Goal: Transaction & Acquisition: Purchase product/service

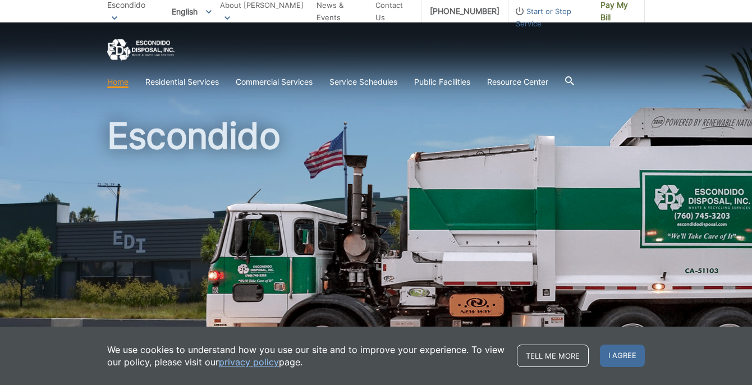
click at [574, 81] on icon at bounding box center [569, 80] width 9 height 9
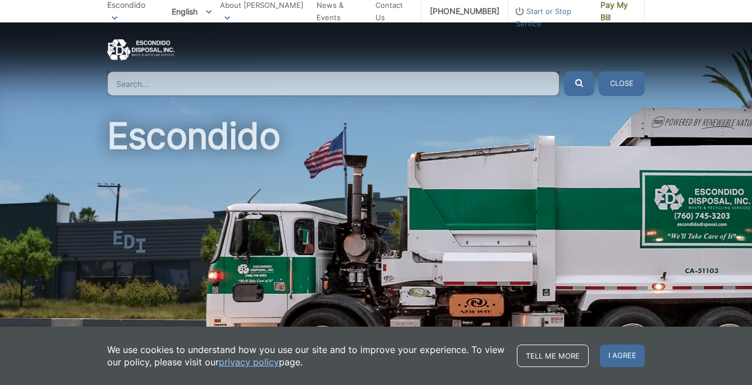
click at [490, 83] on input "Search" at bounding box center [333, 83] width 453 height 25
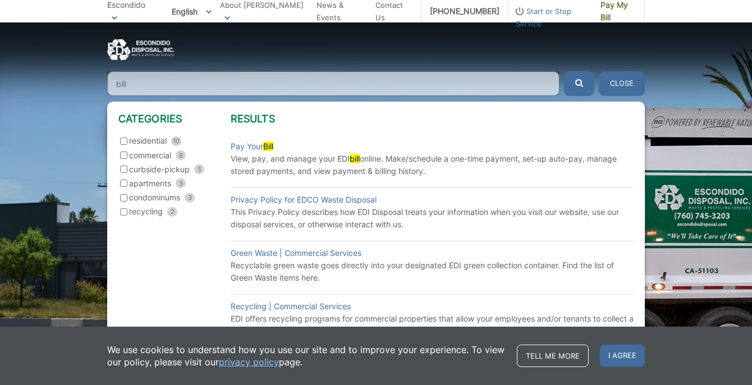
type input "bill"
click at [125, 141] on input "residential 10" at bounding box center [123, 141] width 7 height 7
checkbox input "true"
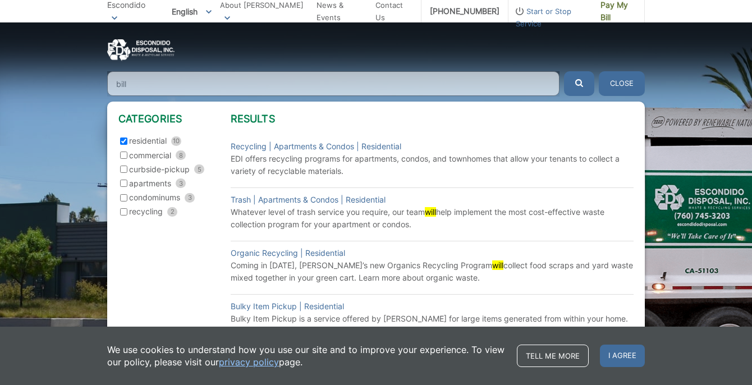
click at [579, 83] on icon "submit" at bounding box center [580, 83] width 8 height 8
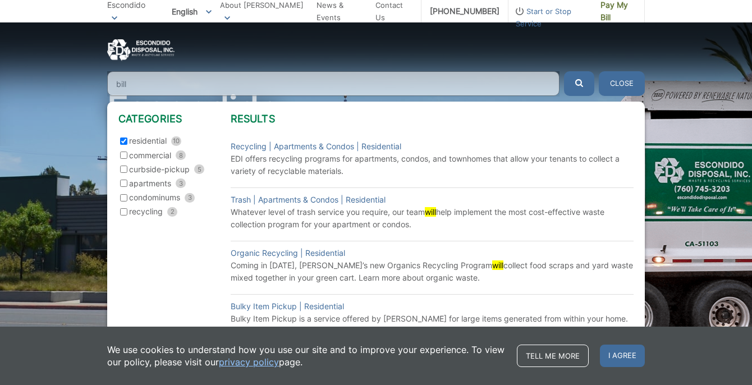
scroll to position [28, 0]
click at [203, 293] on div "Categories residential 10 commercial 8 curbside-pickup 5 apartments 3 condominu…" at bounding box center [174, 265] width 112 height 305
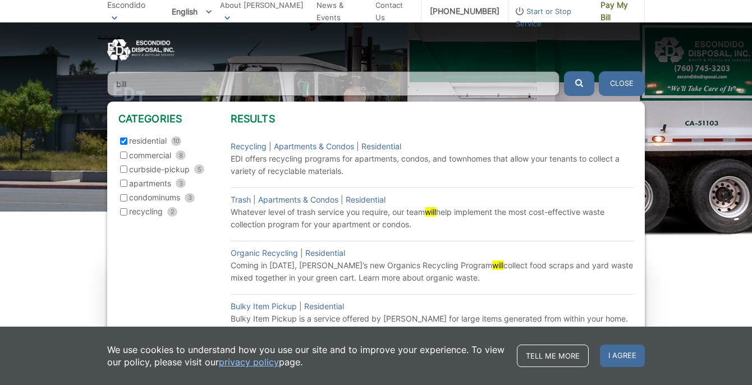
scroll to position [148, 0]
click at [623, 83] on button "Close" at bounding box center [622, 83] width 46 height 25
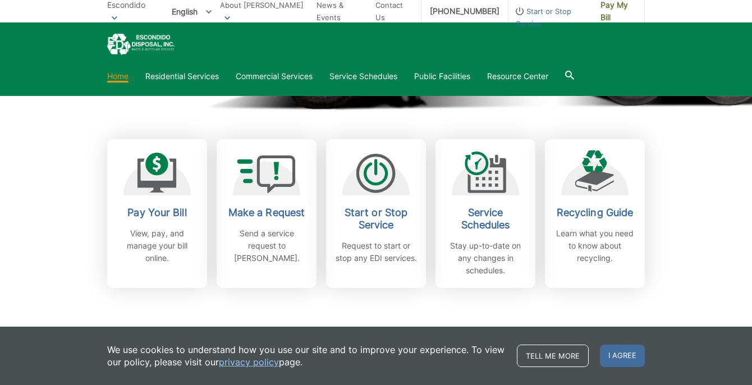
scroll to position [277, 0]
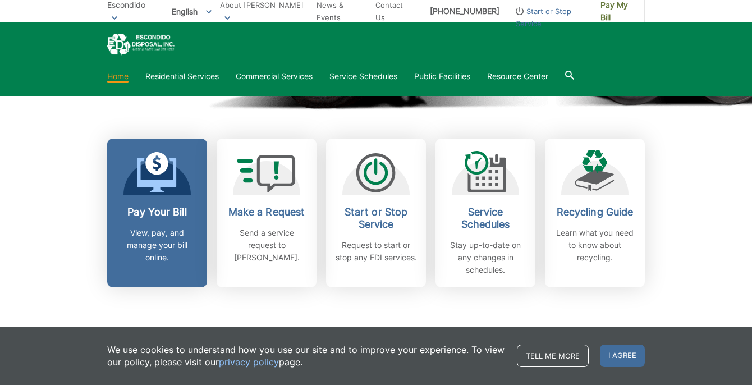
click at [172, 233] on p "View, pay, and manage your bill online." at bounding box center [157, 245] width 83 height 37
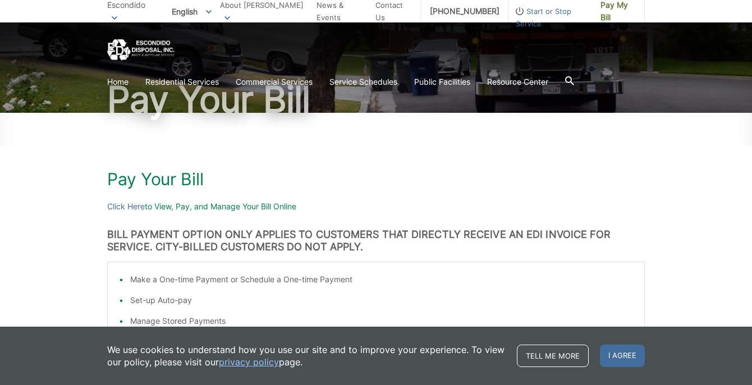
scroll to position [89, 0]
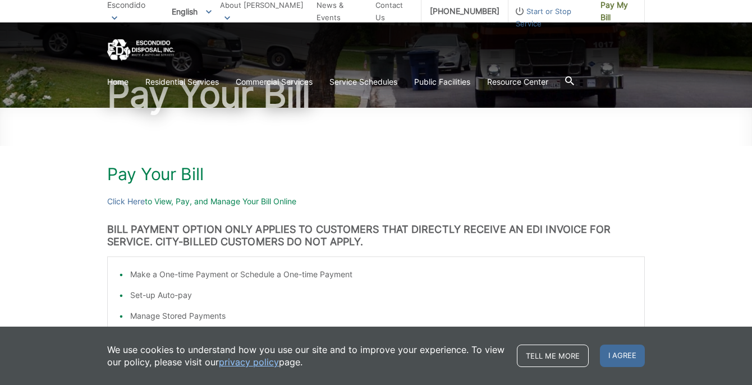
click at [138, 170] on h1 "Pay Your Bill" at bounding box center [376, 174] width 538 height 20
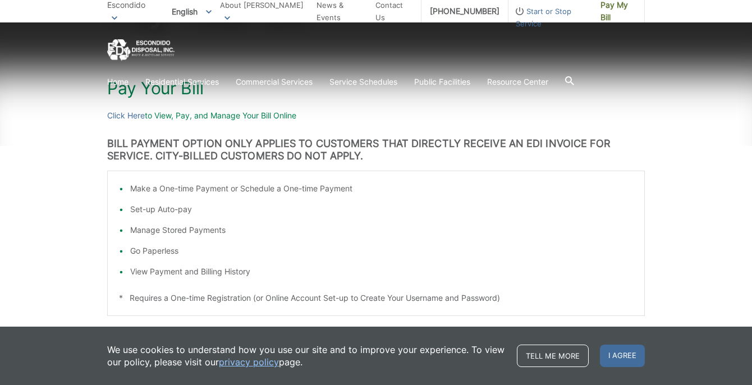
scroll to position [175, 0]
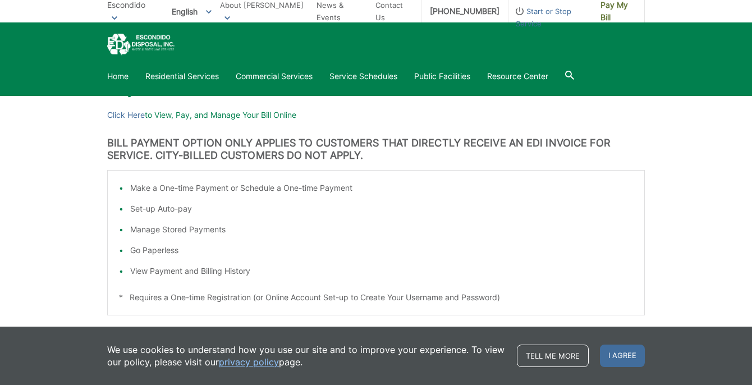
click at [260, 135] on div "Pay Your Bill Click Here to View, Pay, and Manage Your Bill Online BILL PAYMENT…" at bounding box center [376, 267] width 538 height 493
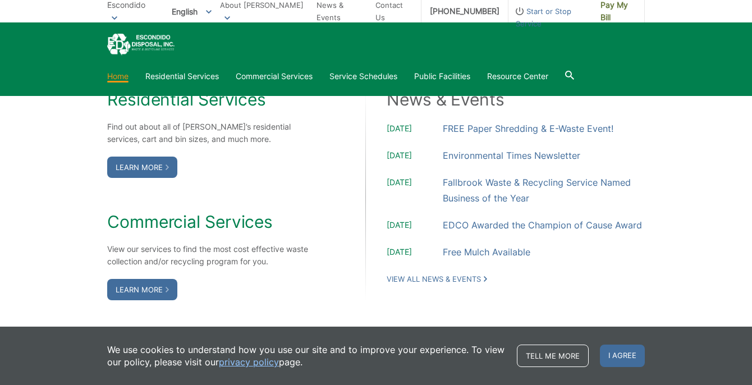
scroll to position [921, 0]
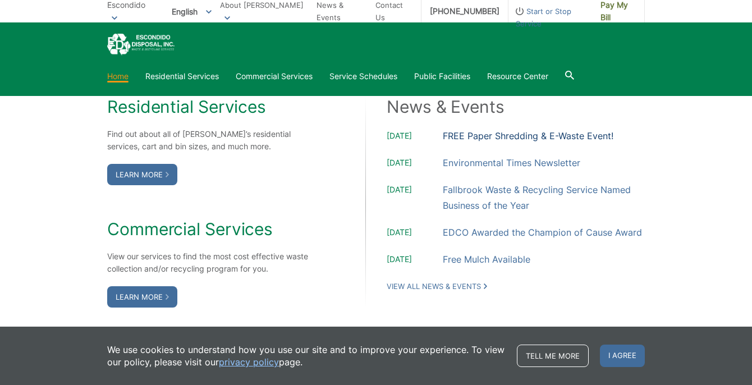
click at [469, 135] on link "FREE Paper Shredding & E-Waste Event!" at bounding box center [528, 136] width 171 height 16
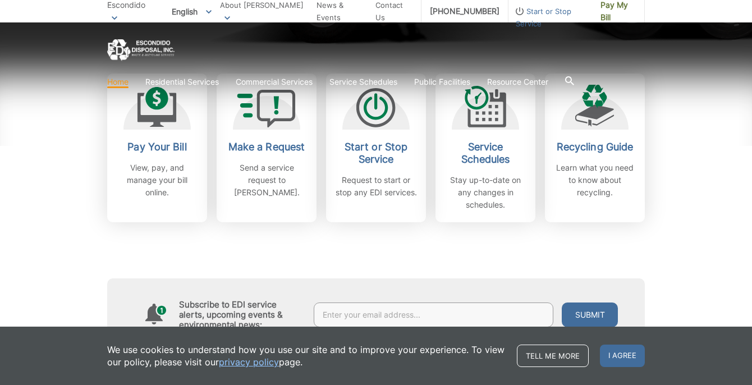
scroll to position [345, 0]
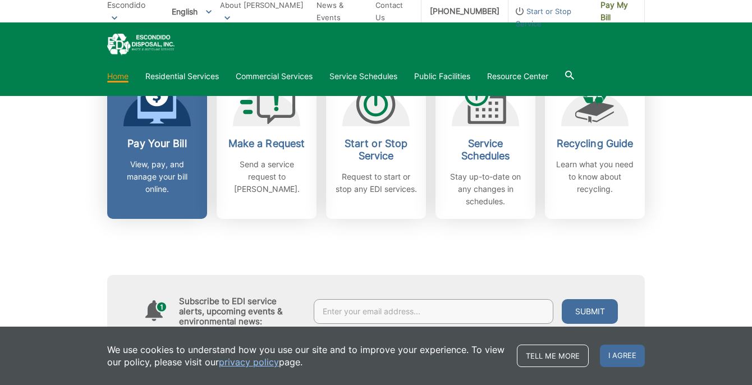
click at [167, 182] on p "View, pay, and manage your bill online." at bounding box center [157, 176] width 83 height 37
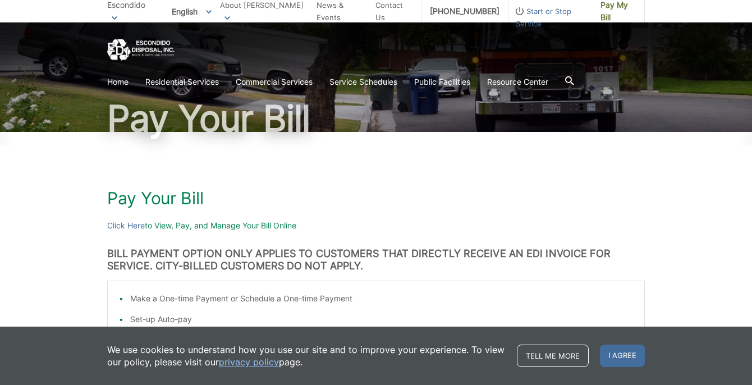
scroll to position [68, 0]
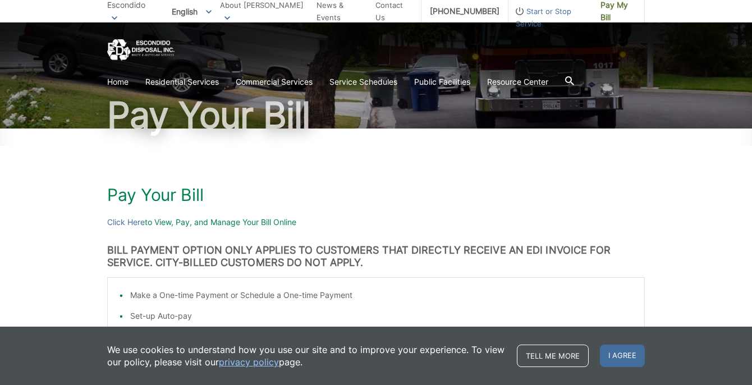
click at [130, 187] on h1 "Pay Your Bill" at bounding box center [376, 195] width 538 height 20
click at [129, 221] on link "Click Here" at bounding box center [126, 222] width 38 height 12
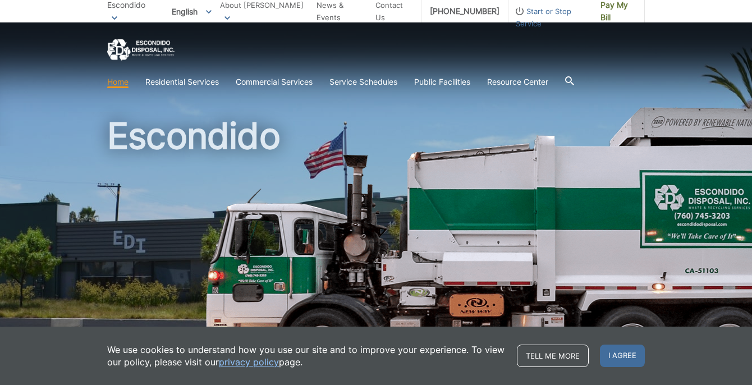
click at [574, 77] on icon at bounding box center [569, 80] width 9 height 9
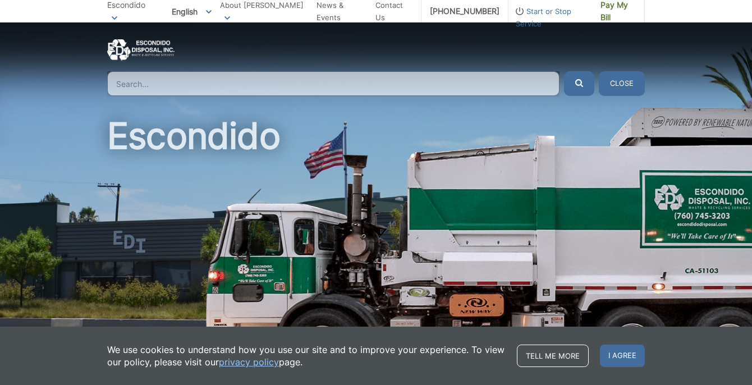
click at [166, 85] on input "Search" at bounding box center [333, 83] width 453 height 25
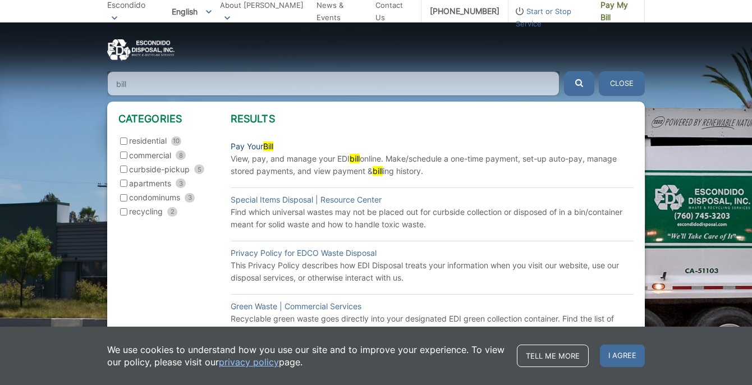
type input "bill"
click at [244, 145] on link "Pay Your Bill" at bounding box center [252, 146] width 43 height 12
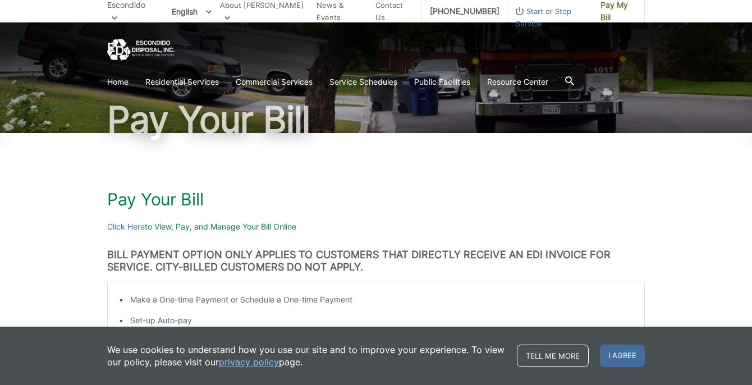
scroll to position [67, 0]
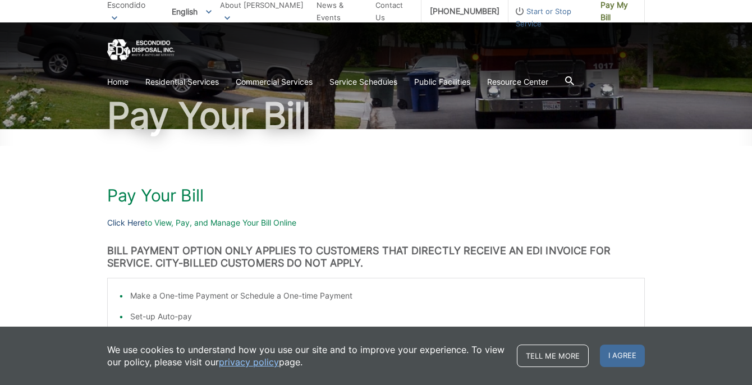
click at [133, 221] on link "Click Here" at bounding box center [126, 223] width 38 height 12
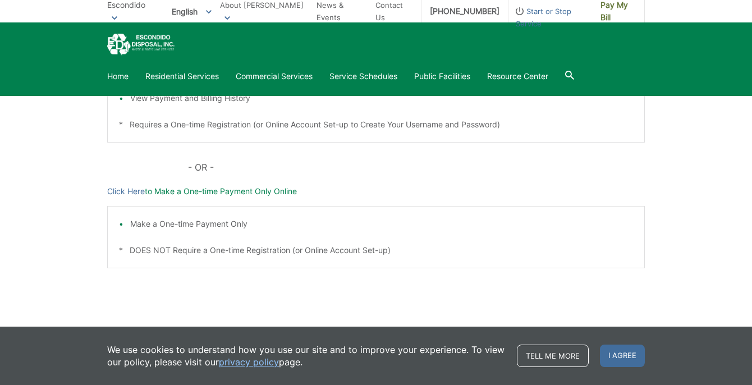
scroll to position [362, 0]
